Goal: Navigation & Orientation: Find specific page/section

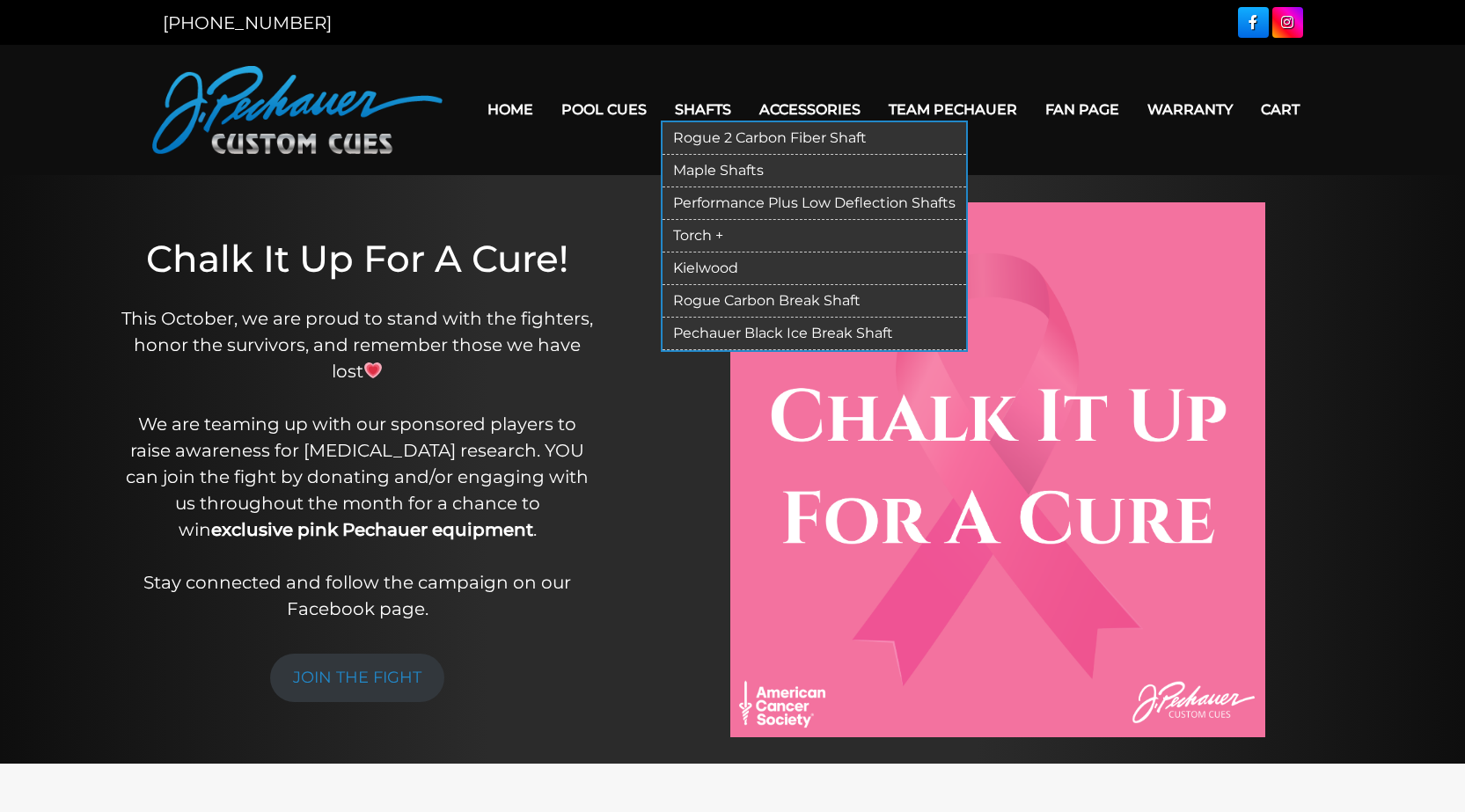
click at [706, 270] on link "Kielwood" at bounding box center [814, 269] width 304 height 33
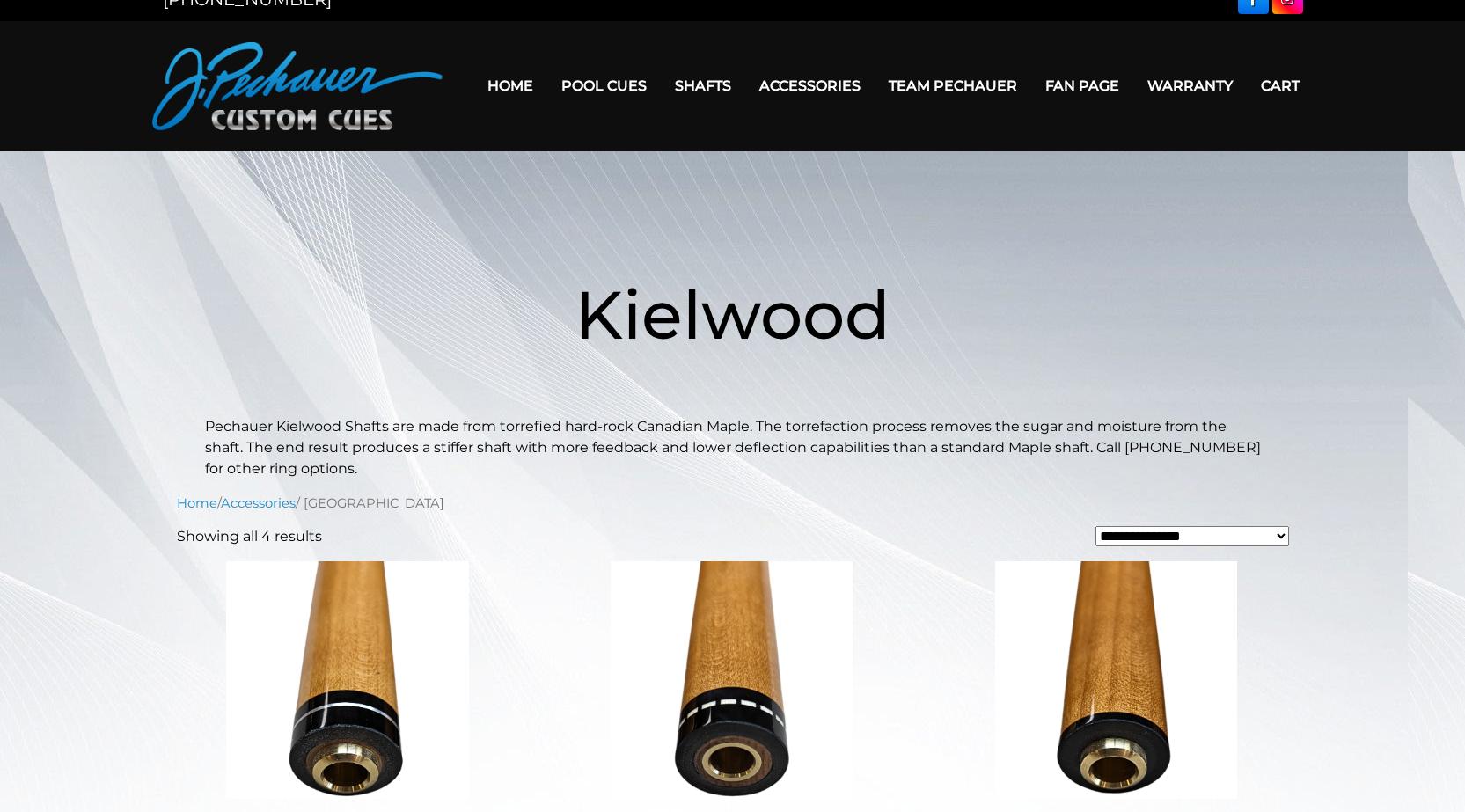
scroll to position [23, 0]
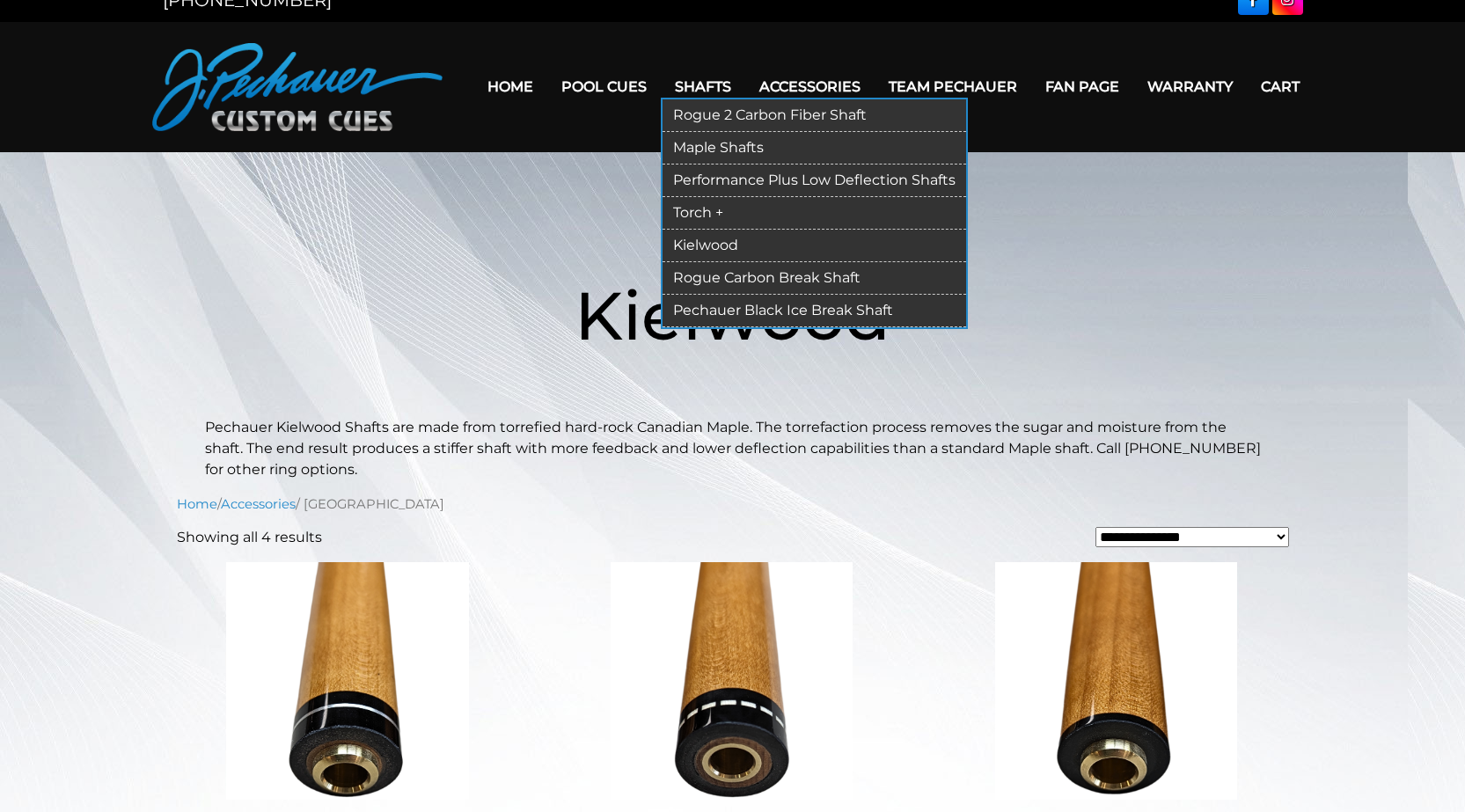
click at [692, 213] on link "Torch +" at bounding box center [814, 213] width 304 height 33
